Goal: Information Seeking & Learning: Learn about a topic

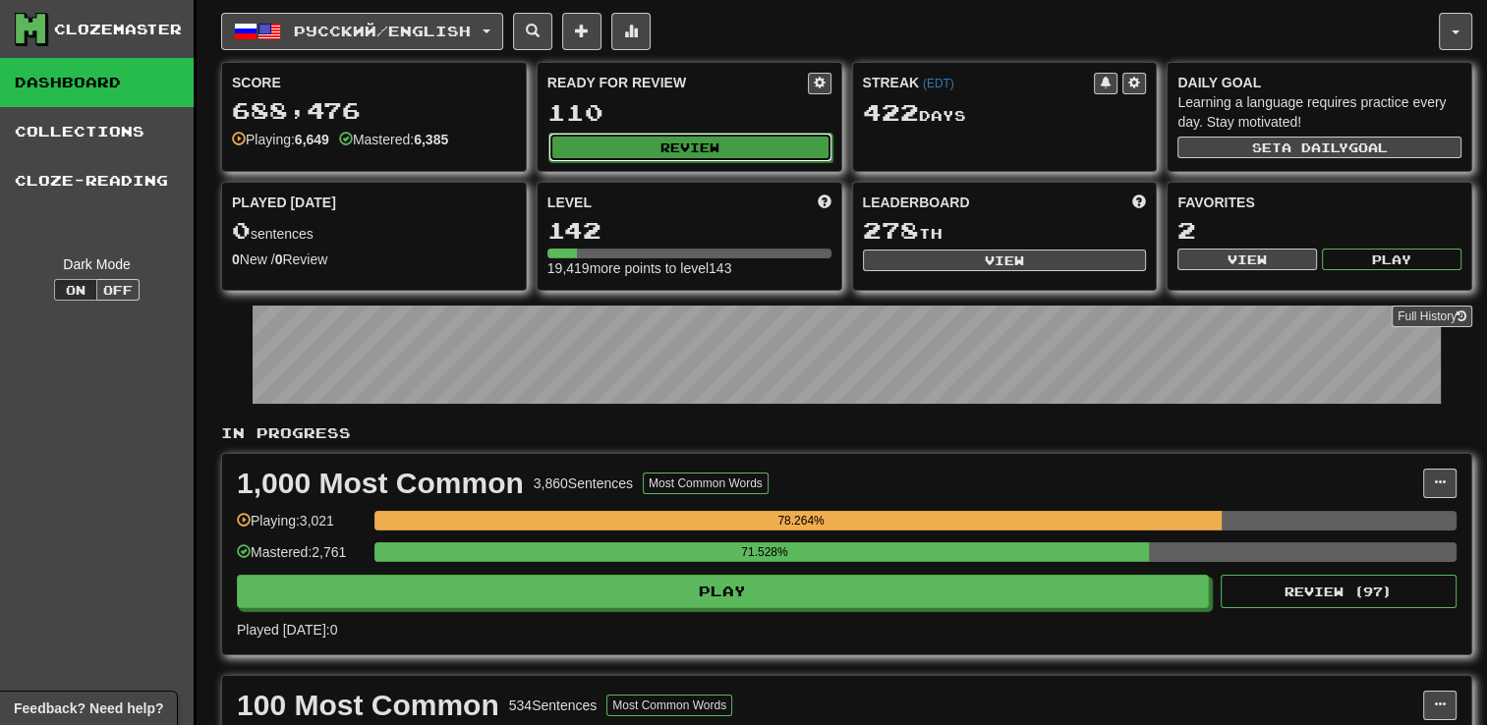
click at [743, 136] on button "Review" at bounding box center [691, 147] width 284 height 29
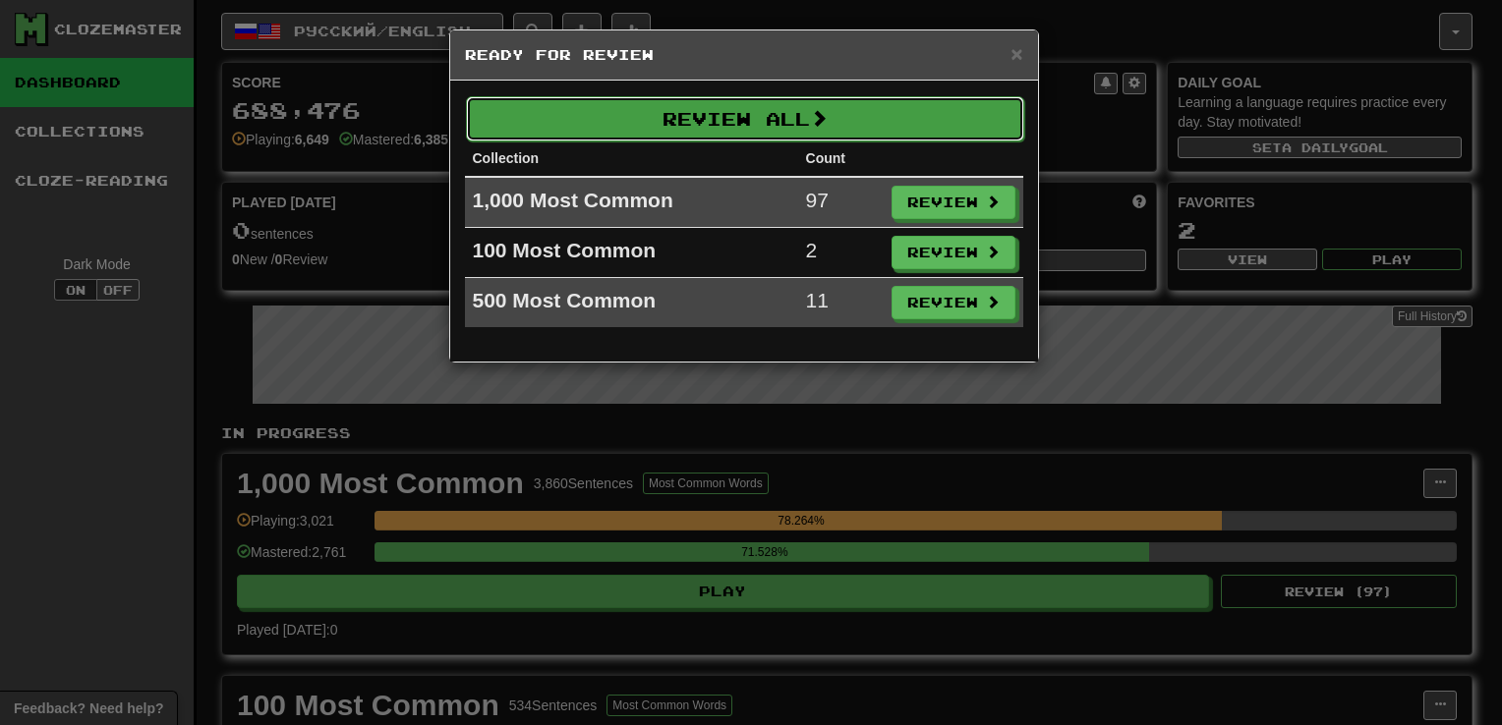
click at [786, 135] on button "Review All" at bounding box center [745, 118] width 558 height 45
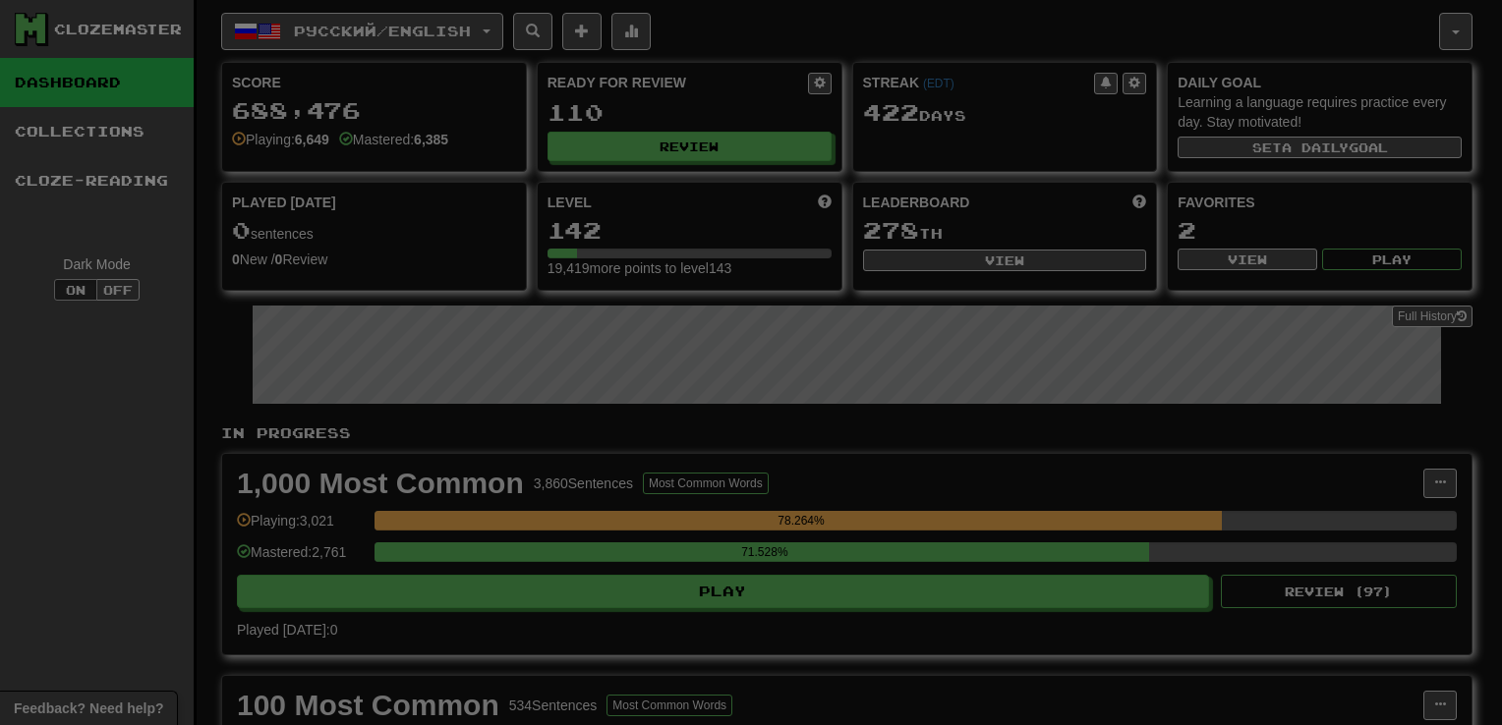
select select "**"
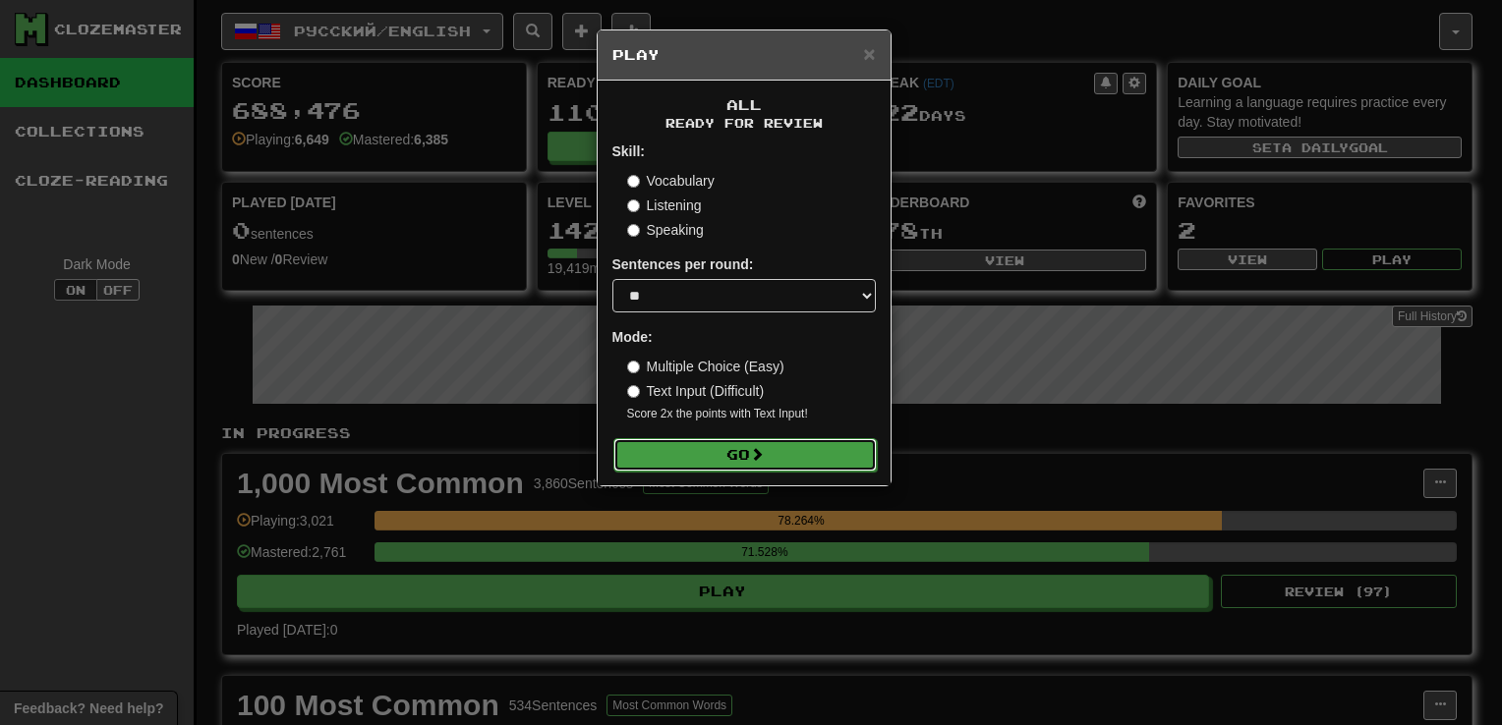
click at [790, 454] on button "Go" at bounding box center [744, 454] width 263 height 33
